Goal: Find specific page/section: Find specific page/section

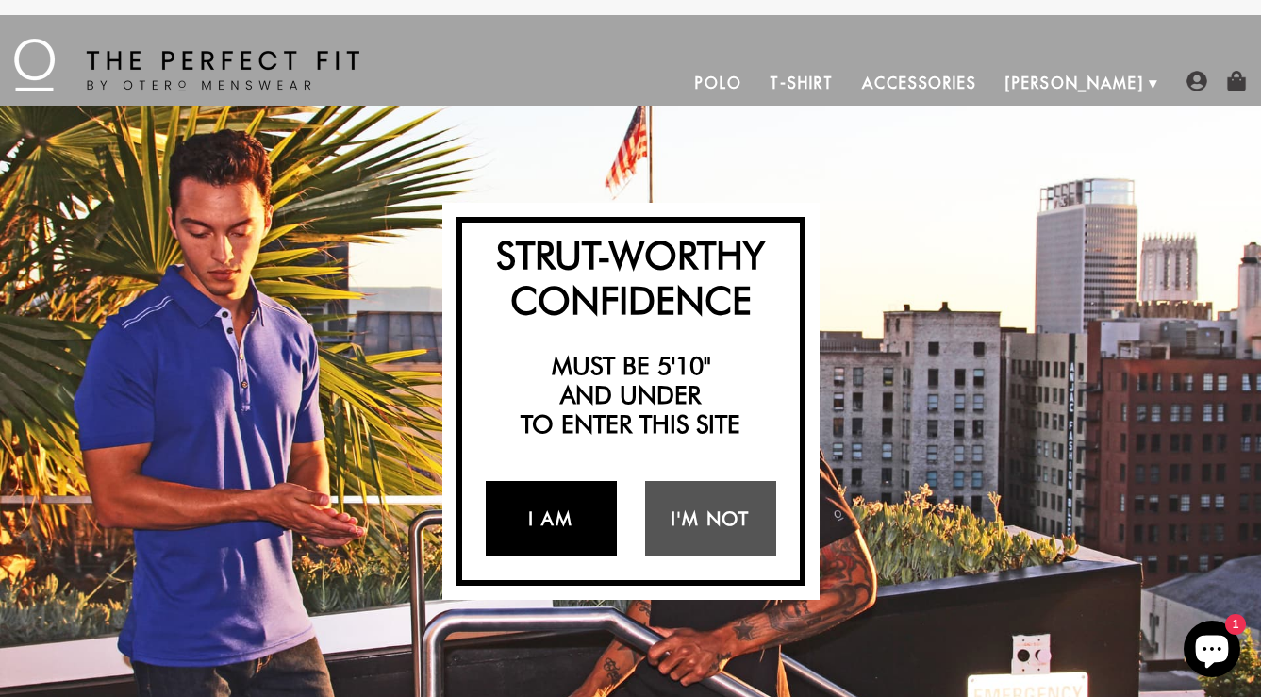
click at [563, 517] on link "I Am" at bounding box center [551, 518] width 131 height 75
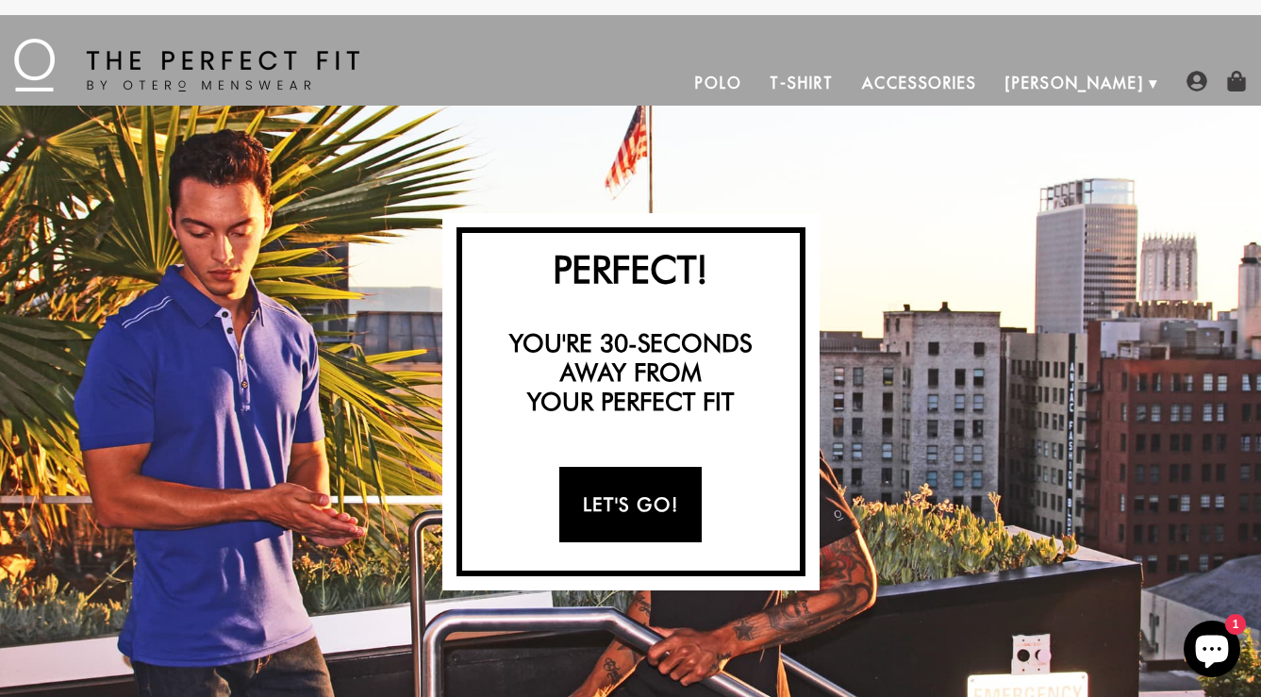
click at [631, 502] on link "Let's Go!" at bounding box center [630, 504] width 142 height 75
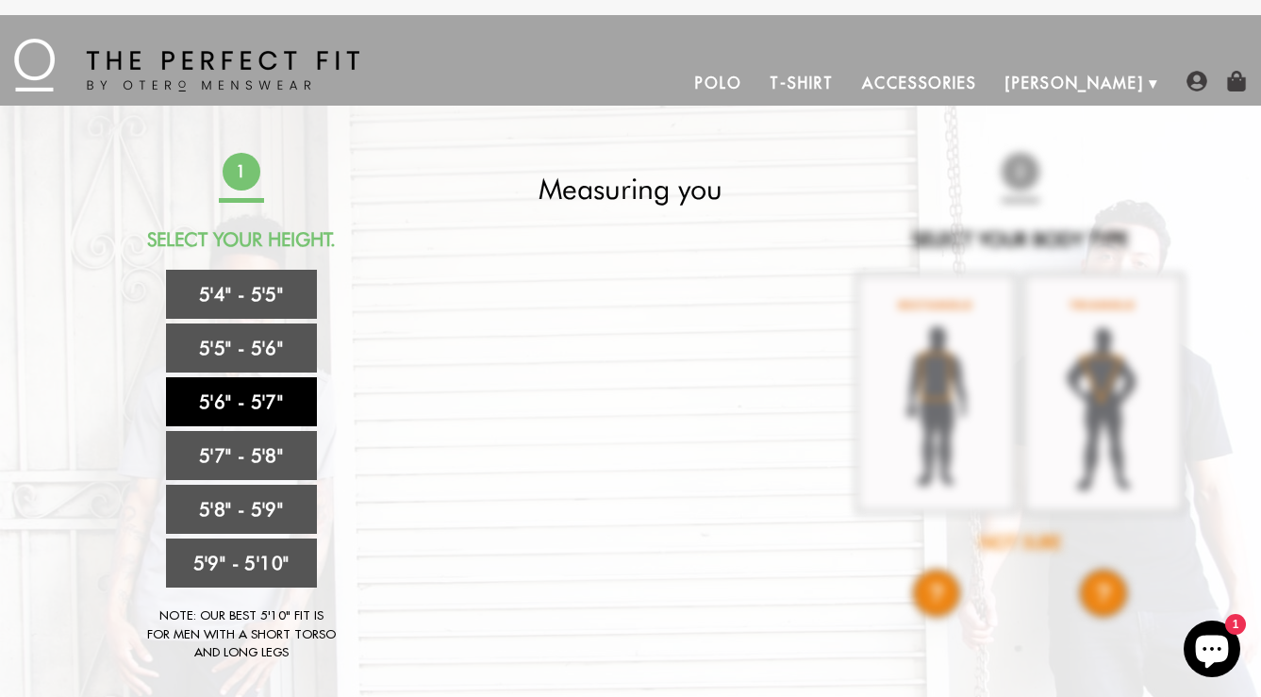
click at [259, 403] on link "5'6" - 5'7"" at bounding box center [241, 401] width 151 height 49
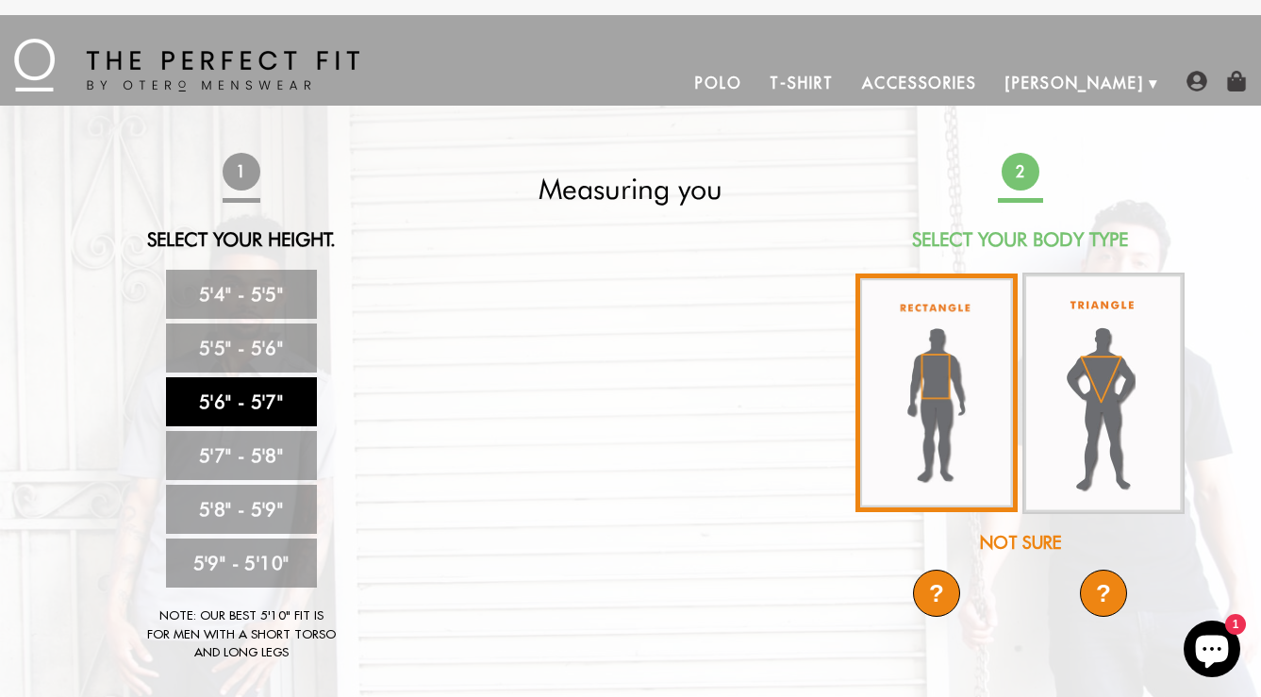
click at [948, 376] on img at bounding box center [936, 392] width 162 height 239
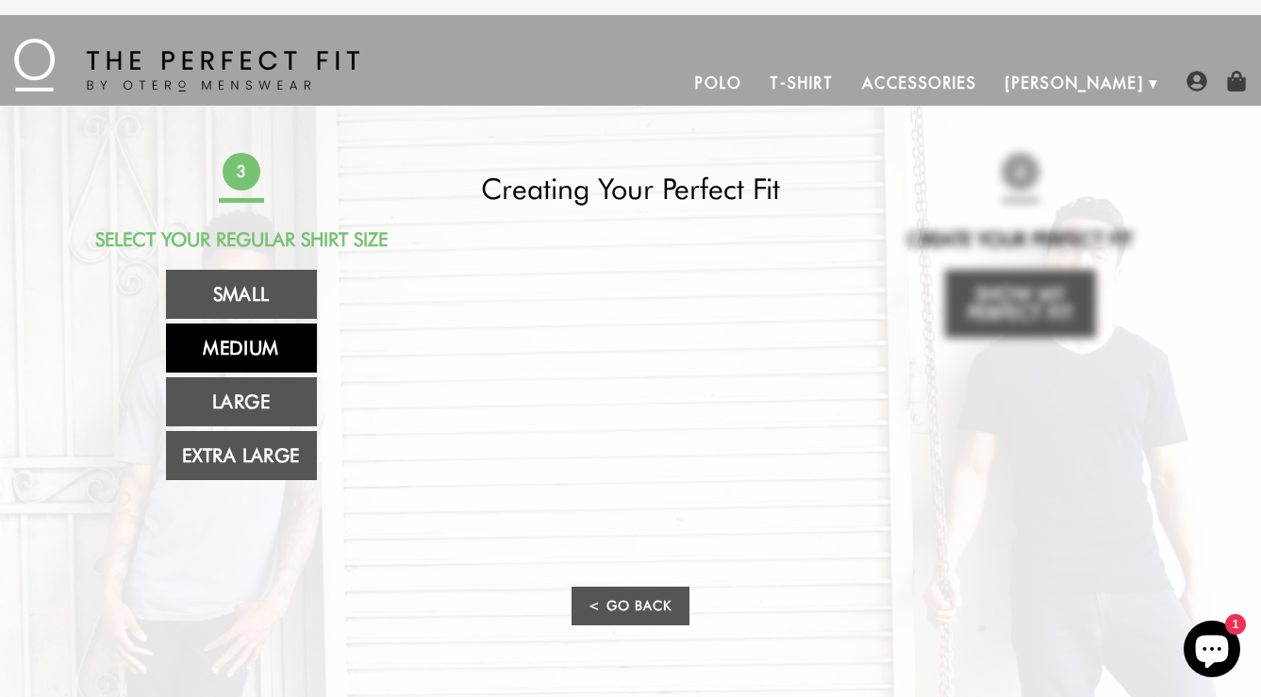
click at [258, 349] on link "Medium" at bounding box center [241, 347] width 151 height 49
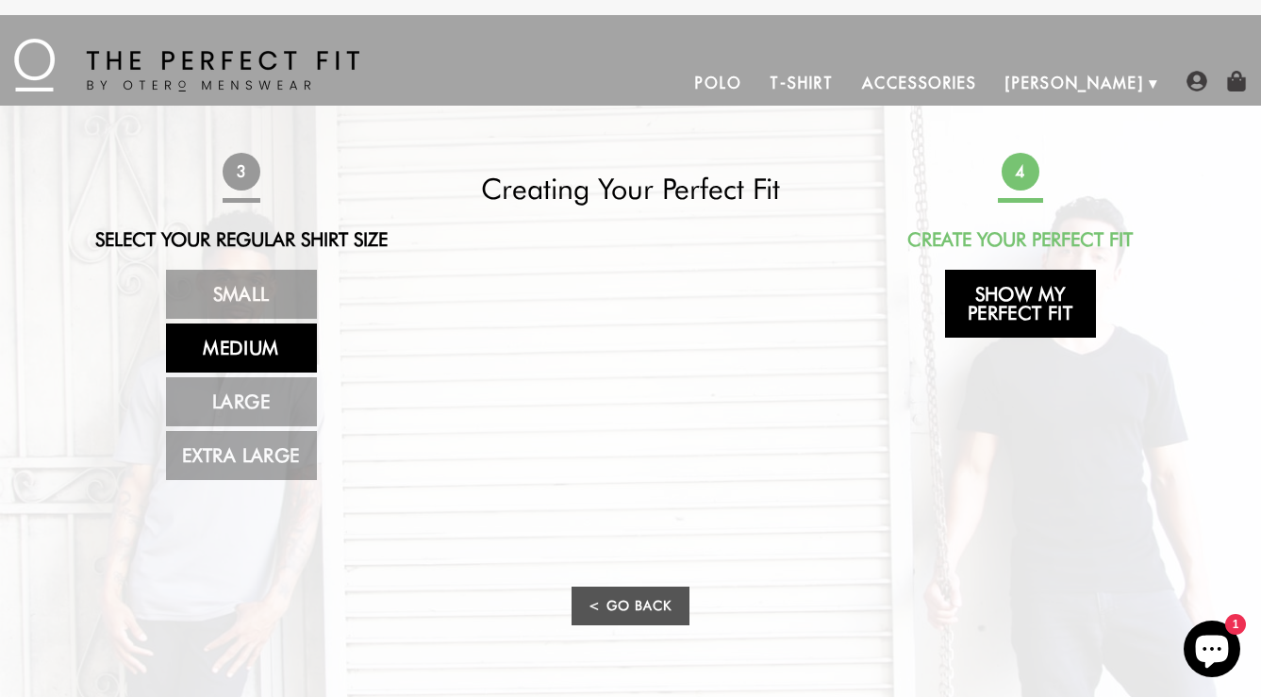
click at [1028, 292] on link "Show My Perfect Fit" at bounding box center [1020, 304] width 151 height 68
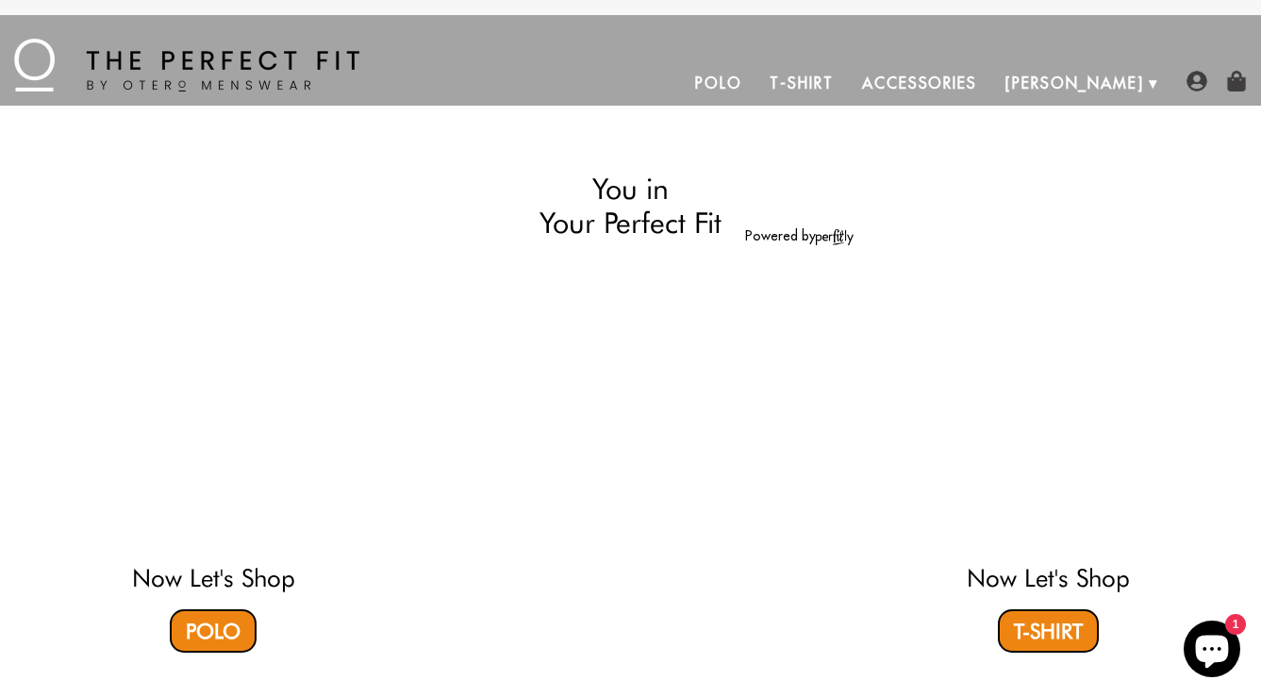
select select "56-57"
select select "M"
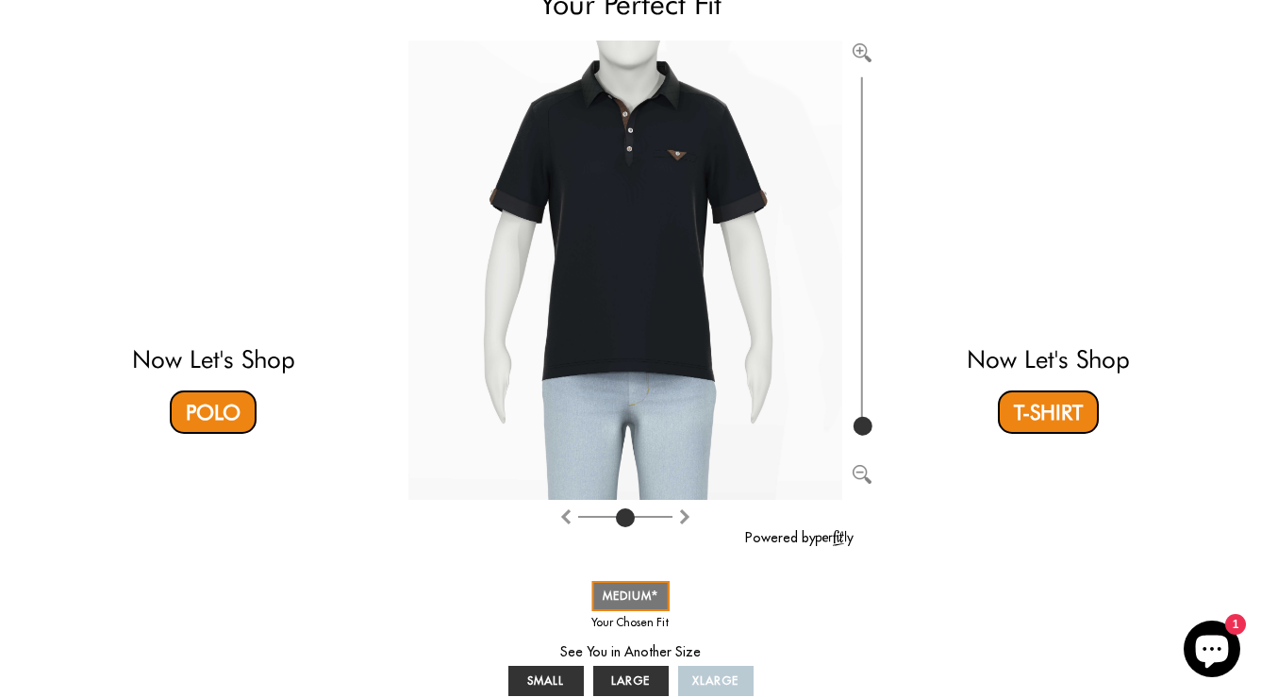
scroll to position [219, 0]
click at [625, 677] on span "LARGE" at bounding box center [630, 680] width 39 height 14
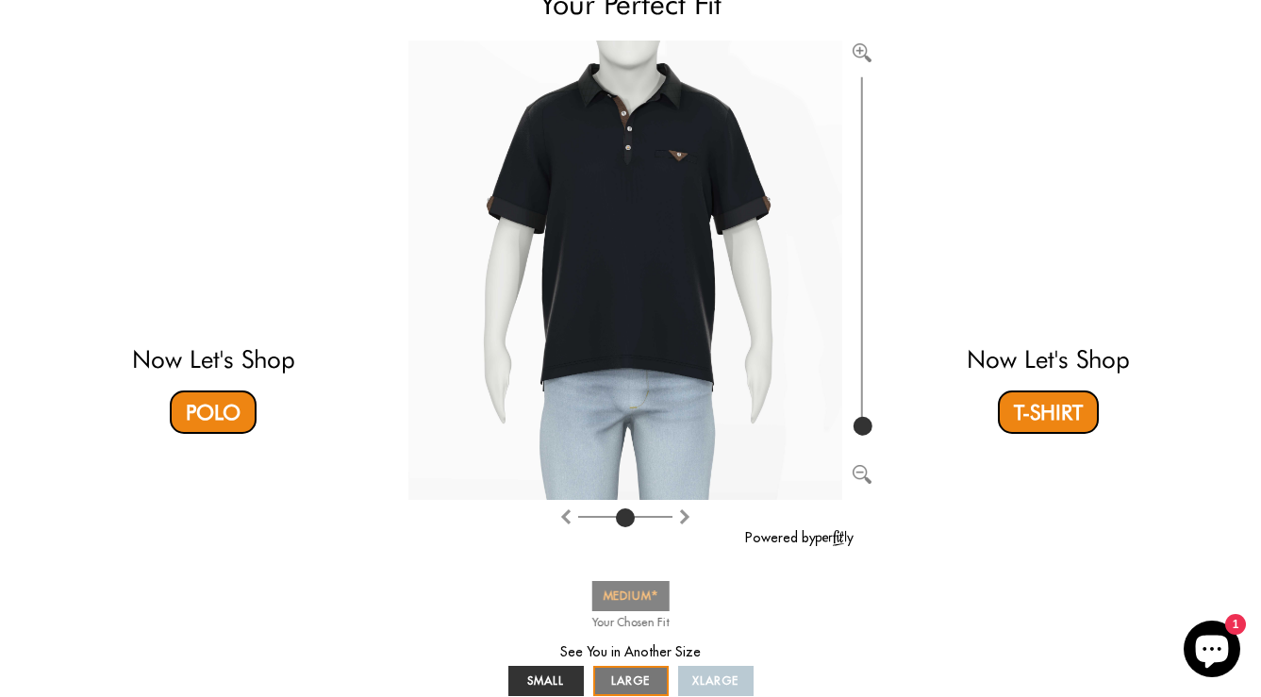
click at [628, 588] on span "MEDIUM" at bounding box center [631, 595] width 56 height 14
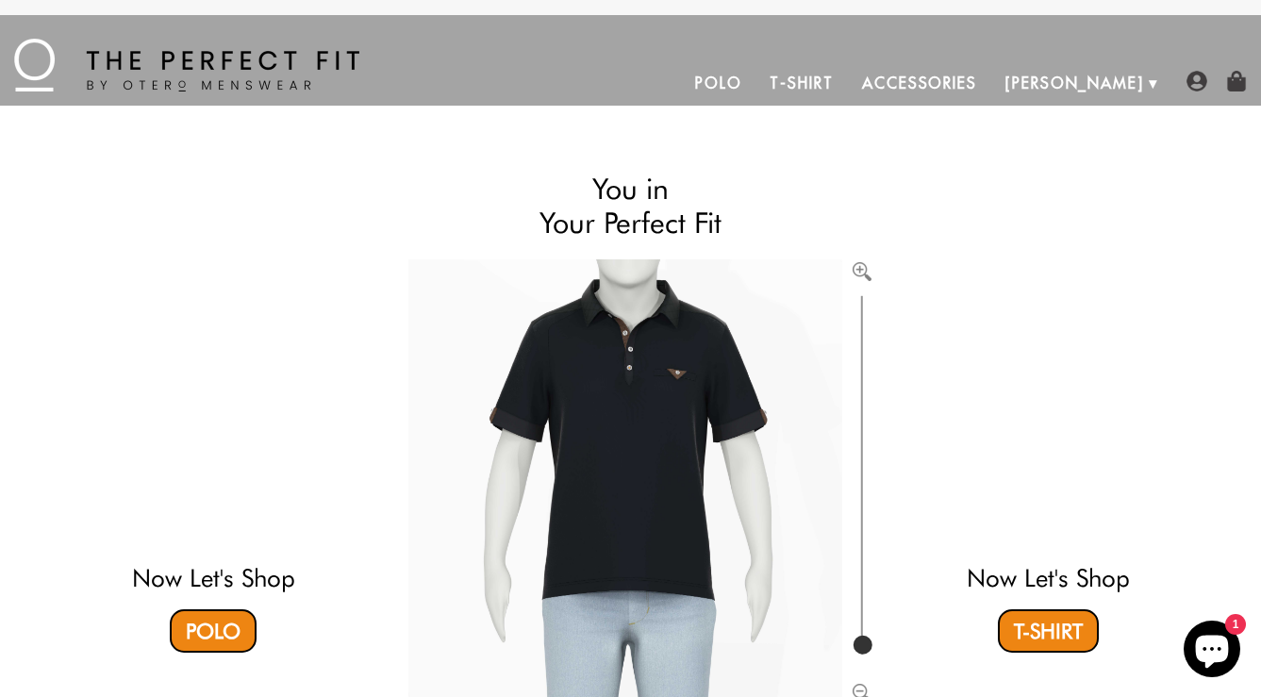
scroll to position [0, 0]
click at [756, 77] on link "Polo" at bounding box center [718, 82] width 75 height 45
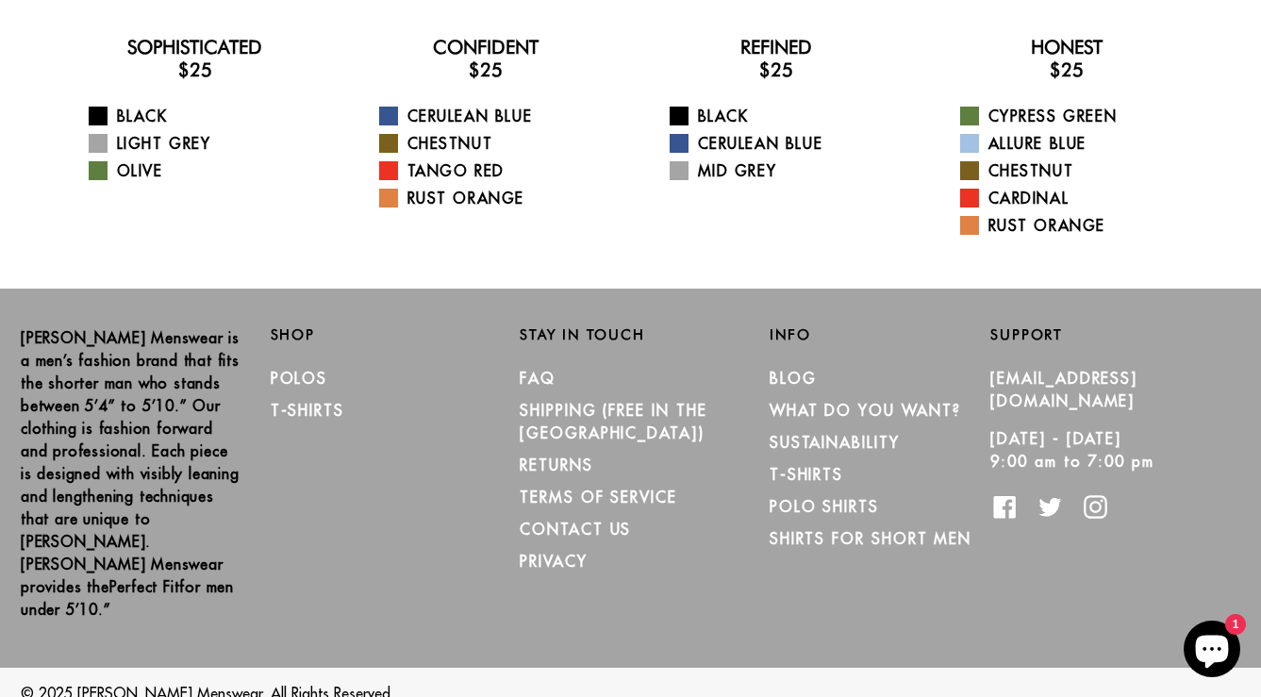
scroll to position [400, 0]
